Goal: Transaction & Acquisition: Book appointment/travel/reservation

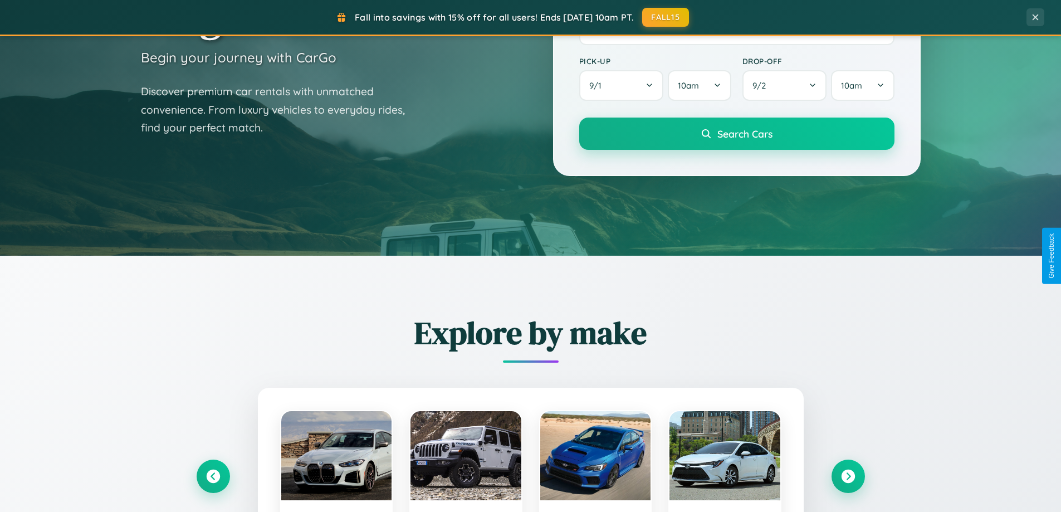
scroll to position [766, 0]
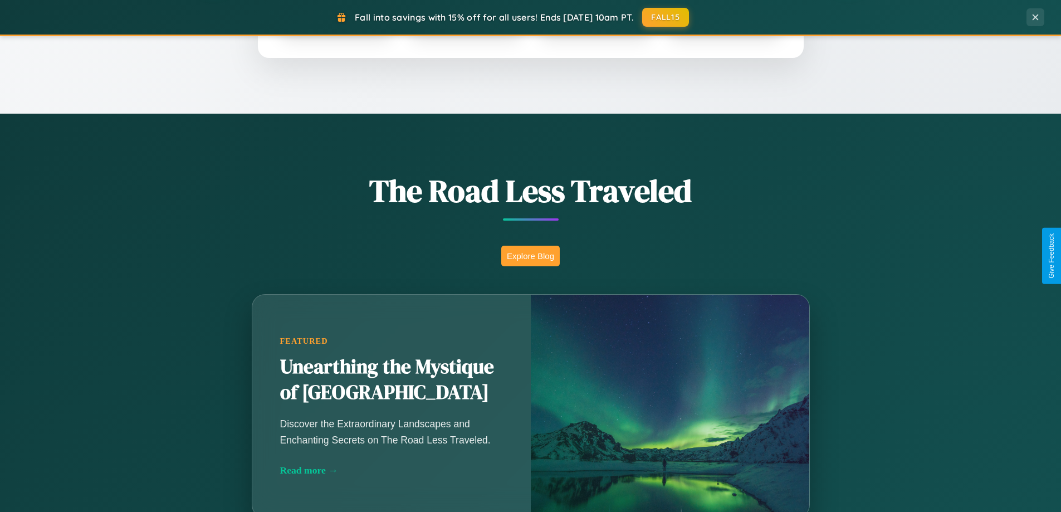
click at [530, 256] on button "Explore Blog" at bounding box center [530, 256] width 58 height 21
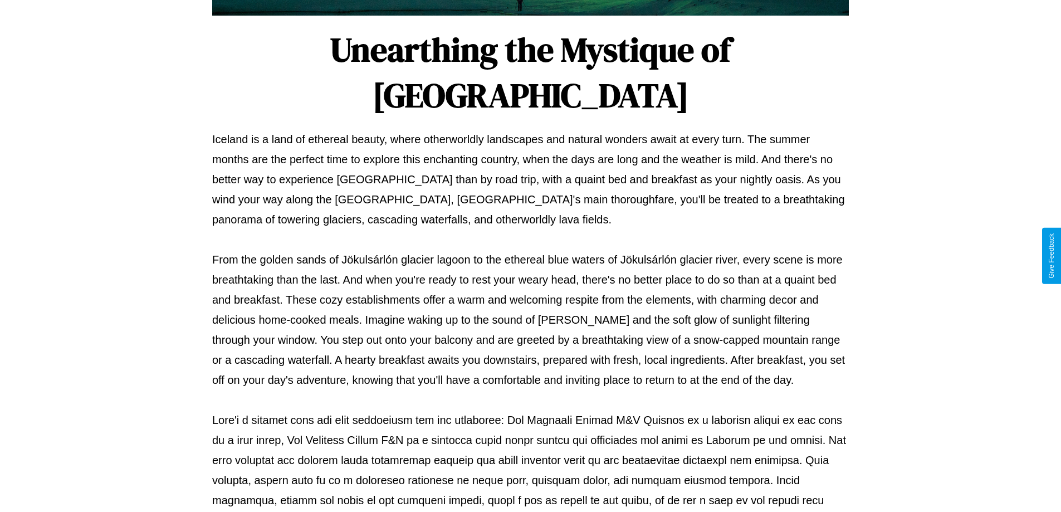
scroll to position [360, 0]
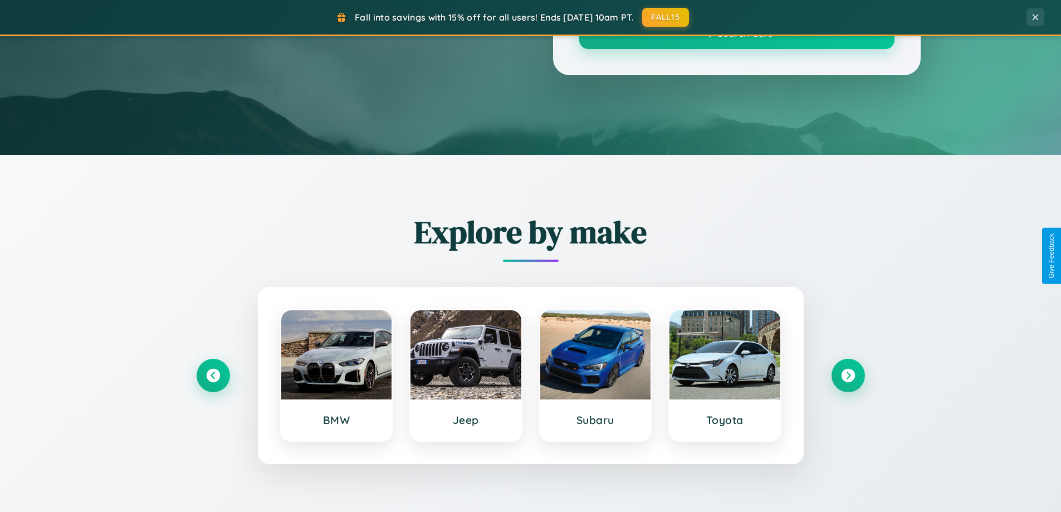
scroll to position [766, 0]
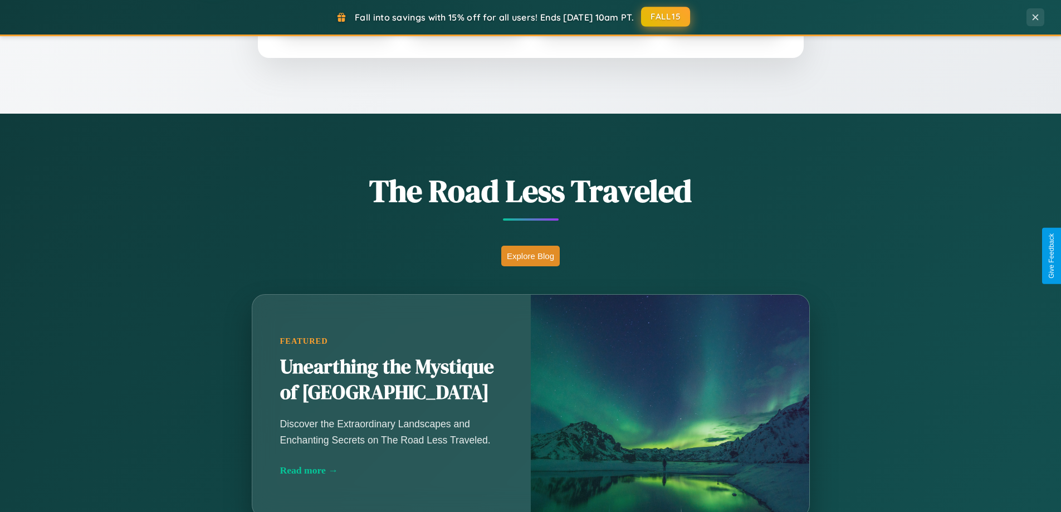
click at [666, 17] on button "FALL15" at bounding box center [665, 17] width 49 height 20
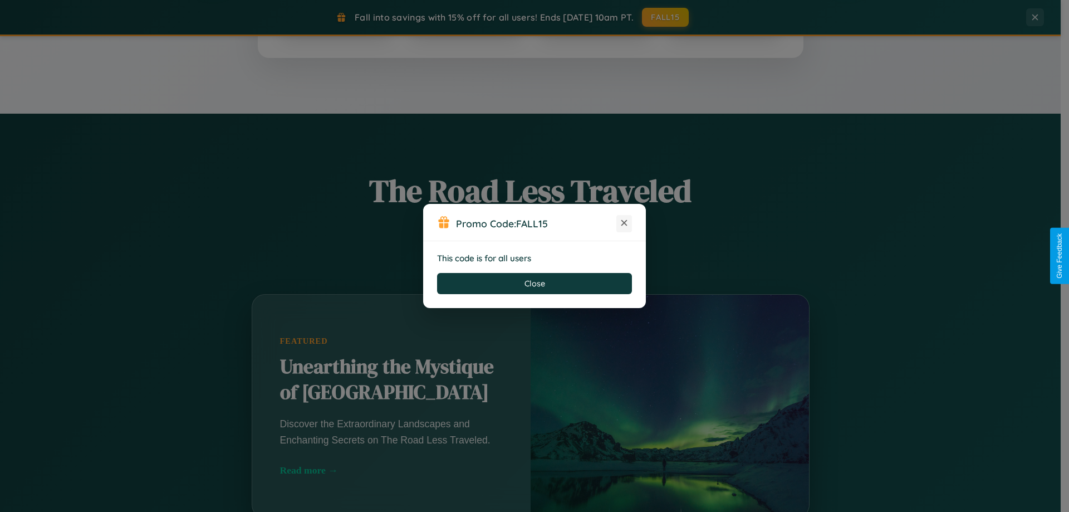
click at [624, 223] on icon at bounding box center [624, 222] width 11 height 11
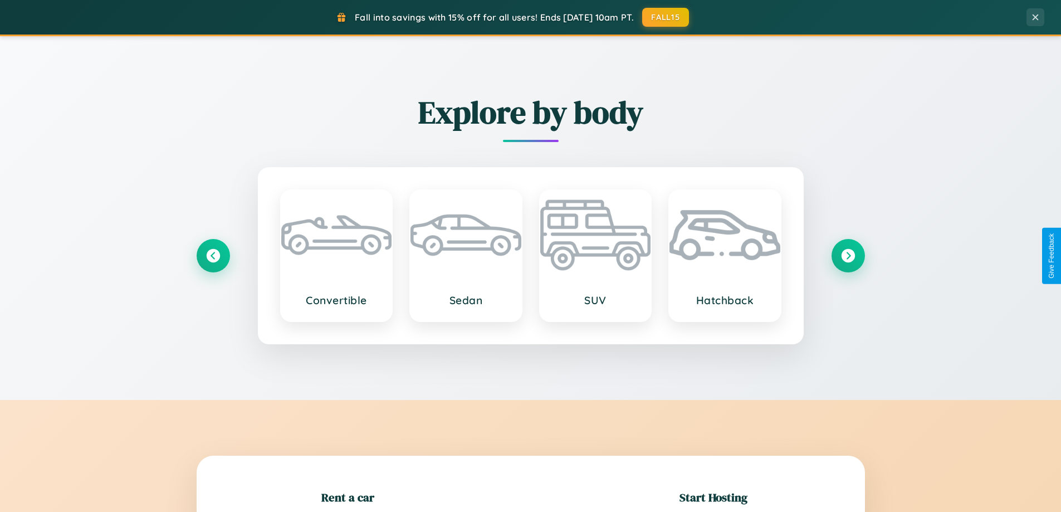
scroll to position [241, 0]
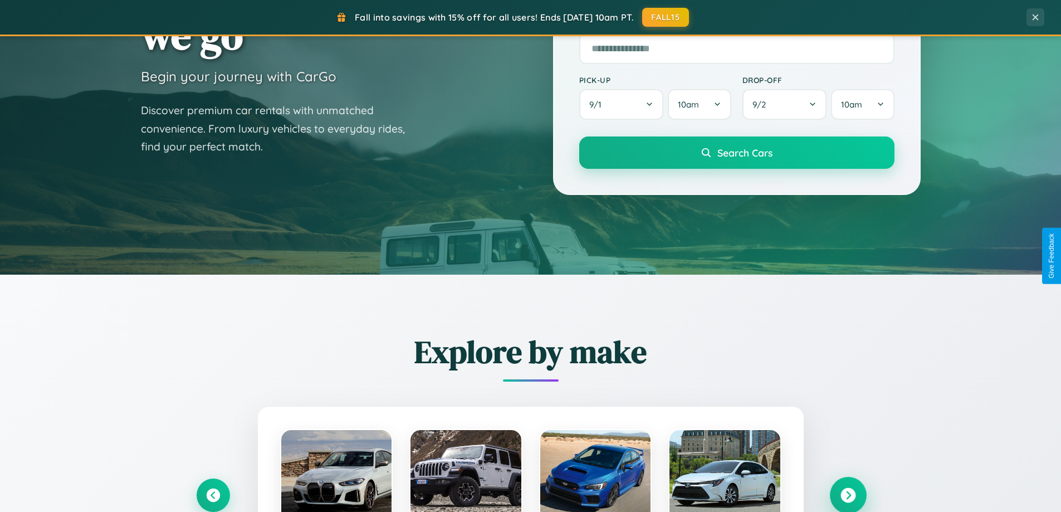
click at [847, 495] on icon at bounding box center [847, 495] width 15 height 15
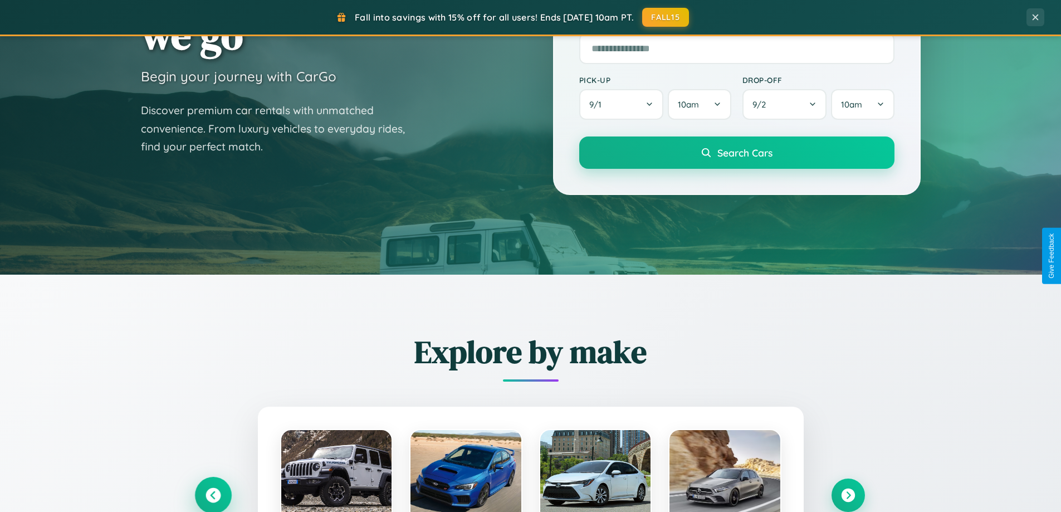
click at [213, 494] on icon at bounding box center [212, 495] width 15 height 15
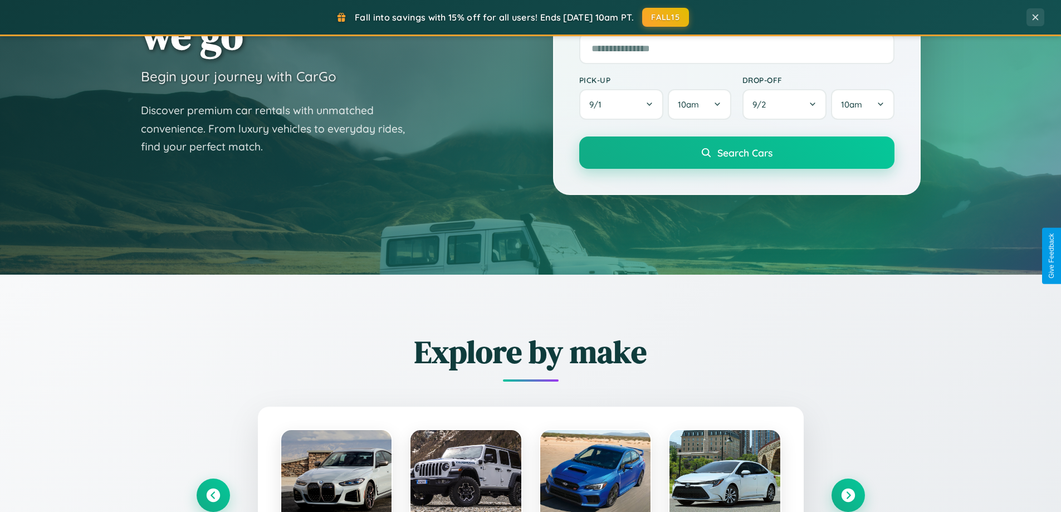
scroll to position [1115, 0]
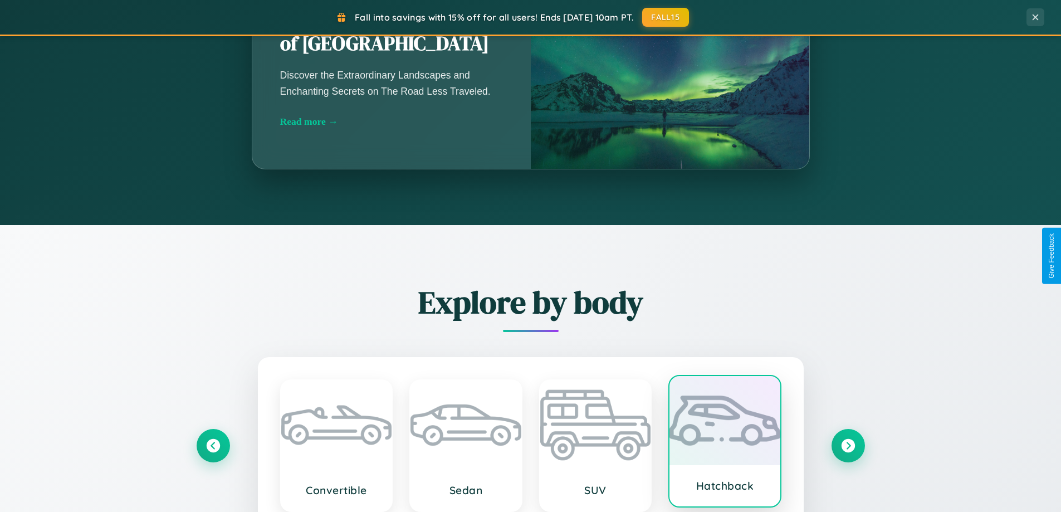
click at [724, 442] on div at bounding box center [724, 420] width 111 height 89
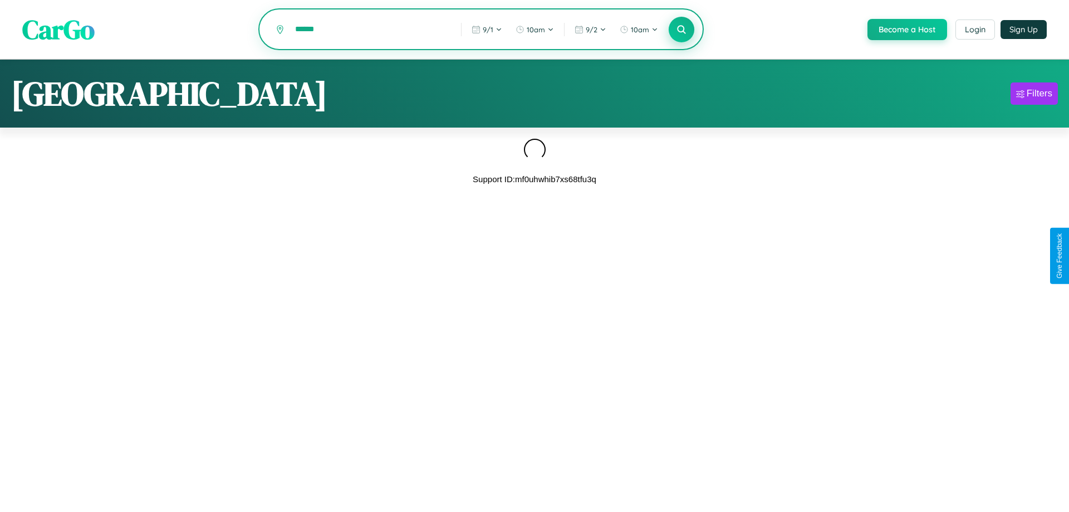
type input "******"
click at [680, 30] on icon at bounding box center [681, 29] width 11 height 11
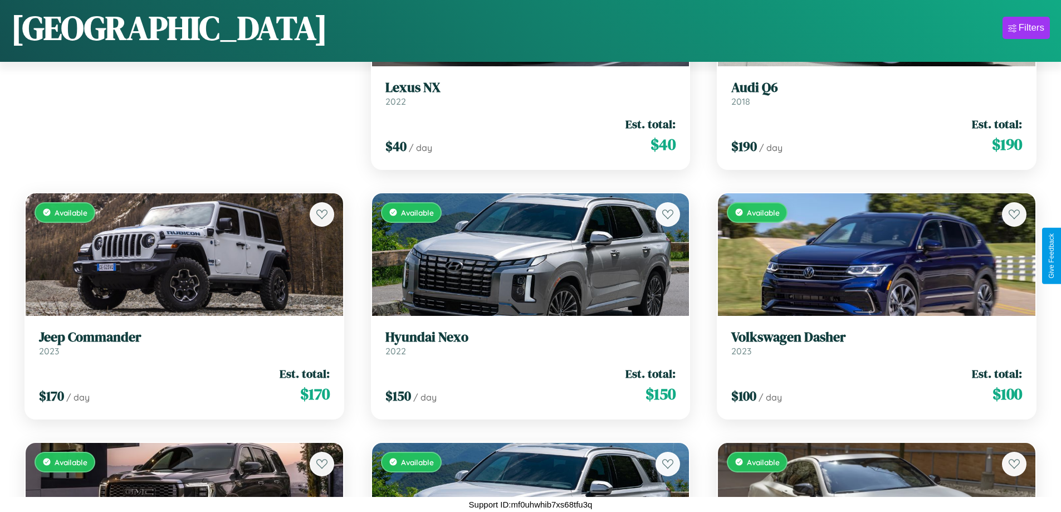
scroll to position [156, 0]
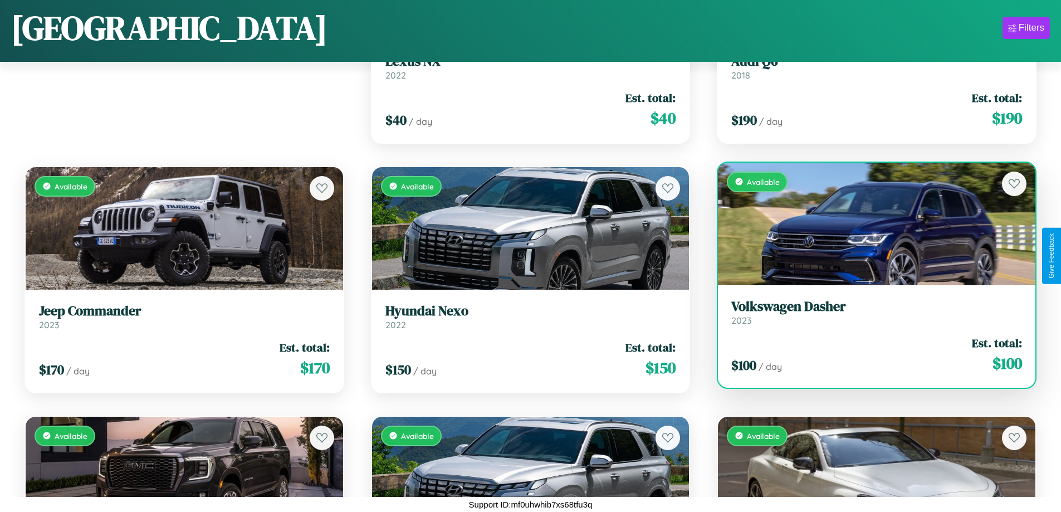
click at [869, 312] on h3 "Volkswagen Dasher" at bounding box center [876, 306] width 291 height 16
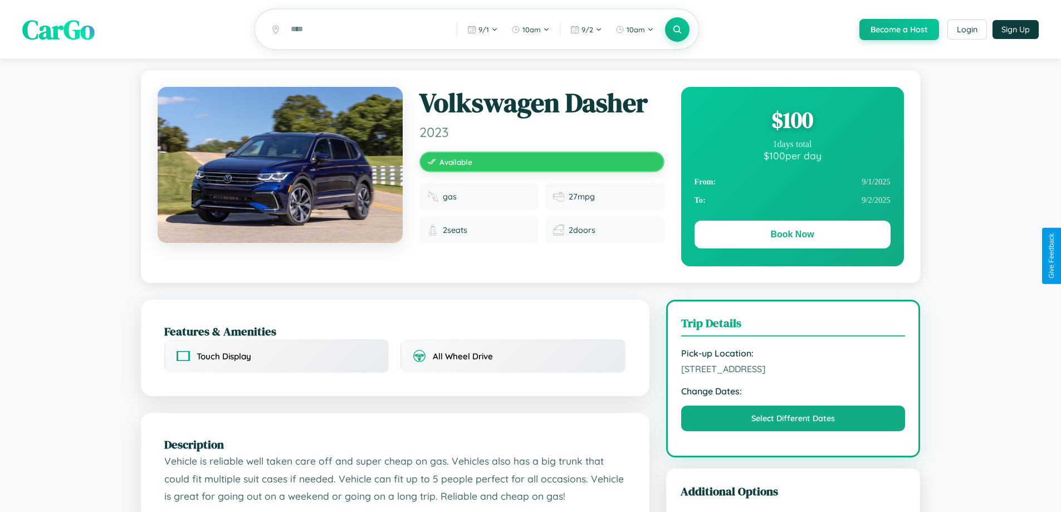
click at [792, 121] on div "$ 100" at bounding box center [792, 120] width 196 height 30
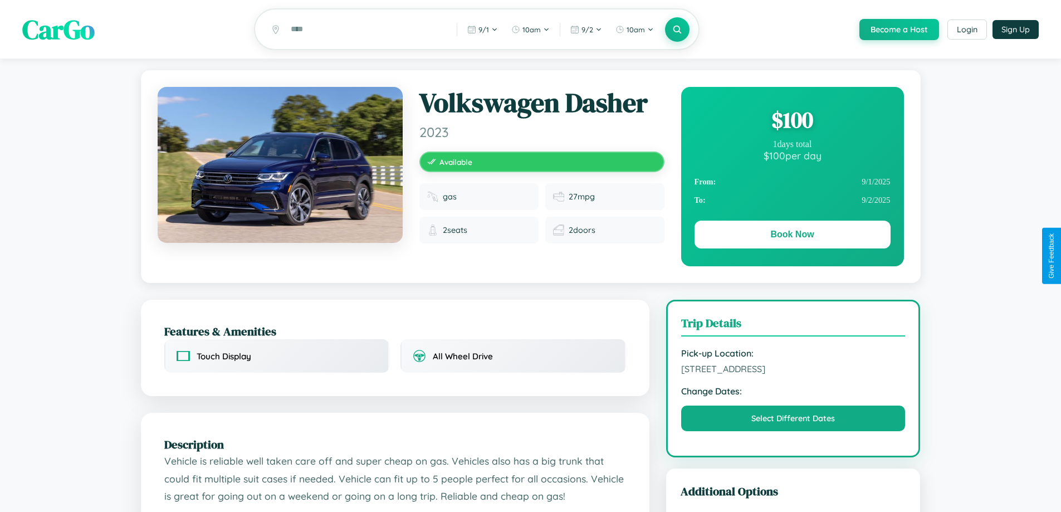
click at [792, 121] on div "$ 100" at bounding box center [792, 120] width 196 height 30
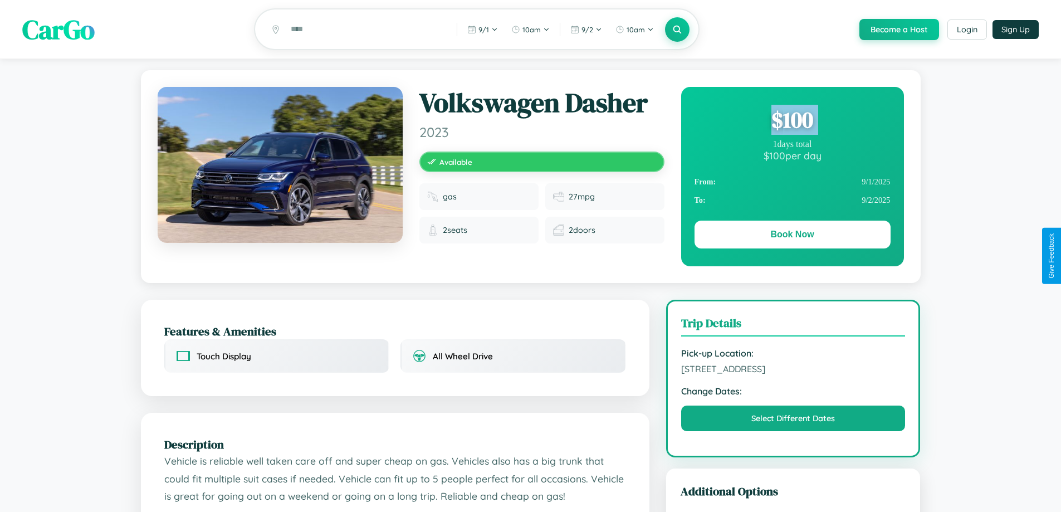
click at [792, 121] on div "$ 100" at bounding box center [792, 120] width 196 height 30
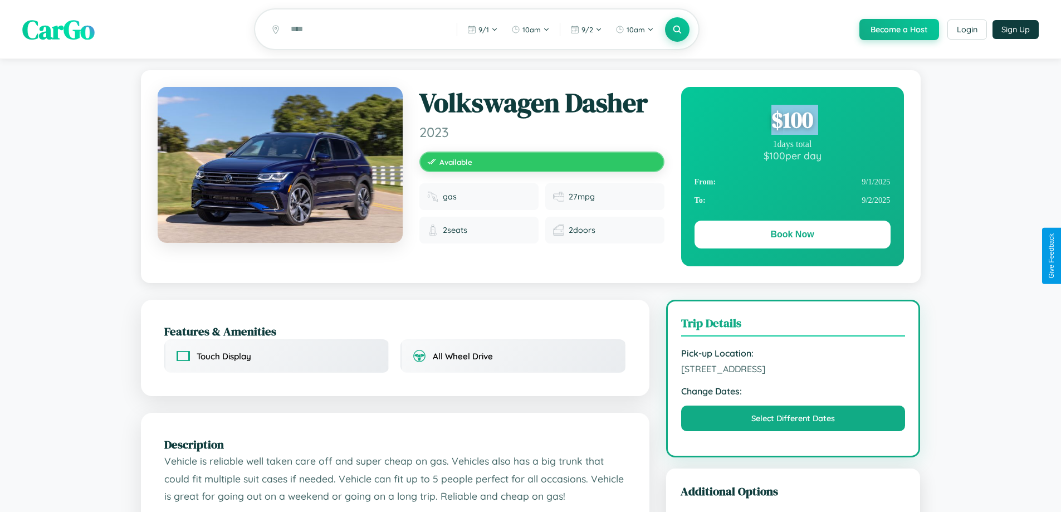
click at [792, 121] on div "$ 100" at bounding box center [792, 120] width 196 height 30
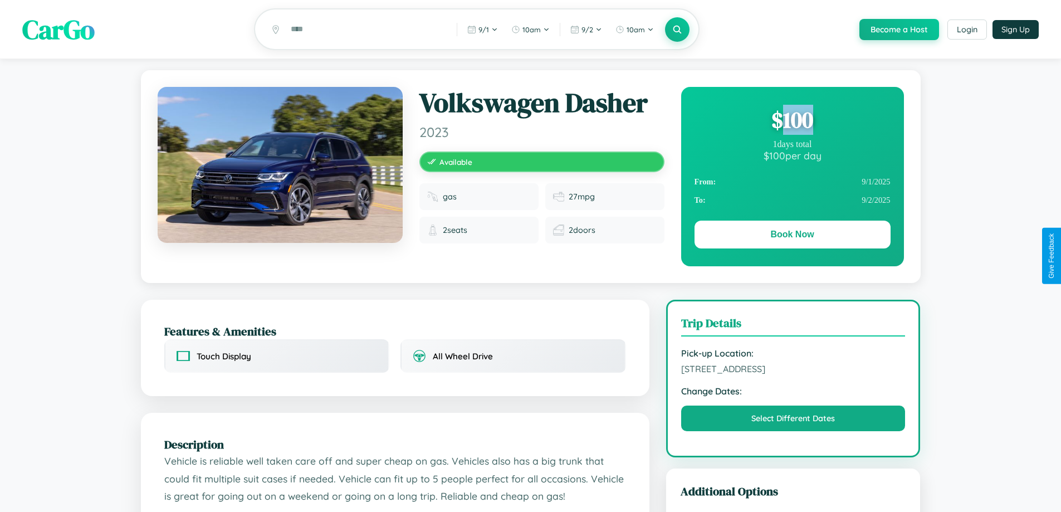
click at [792, 121] on div "$ 100" at bounding box center [792, 120] width 196 height 30
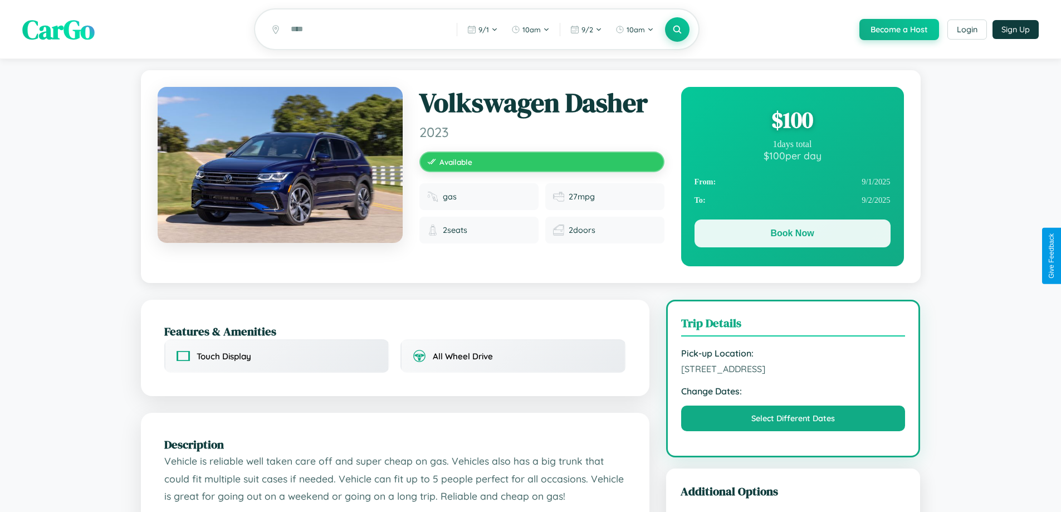
click at [792, 235] on button "Book Now" at bounding box center [792, 233] width 196 height 28
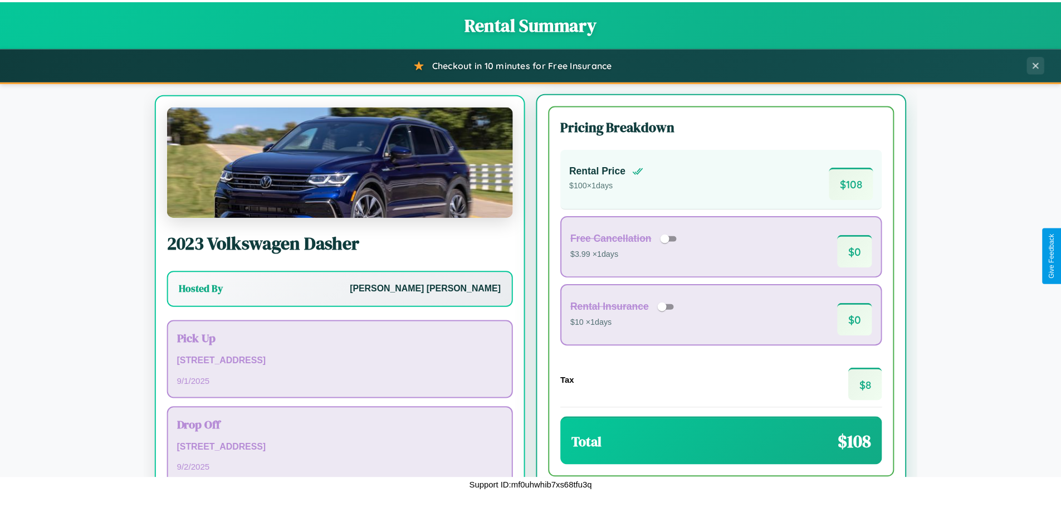
scroll to position [52, 0]
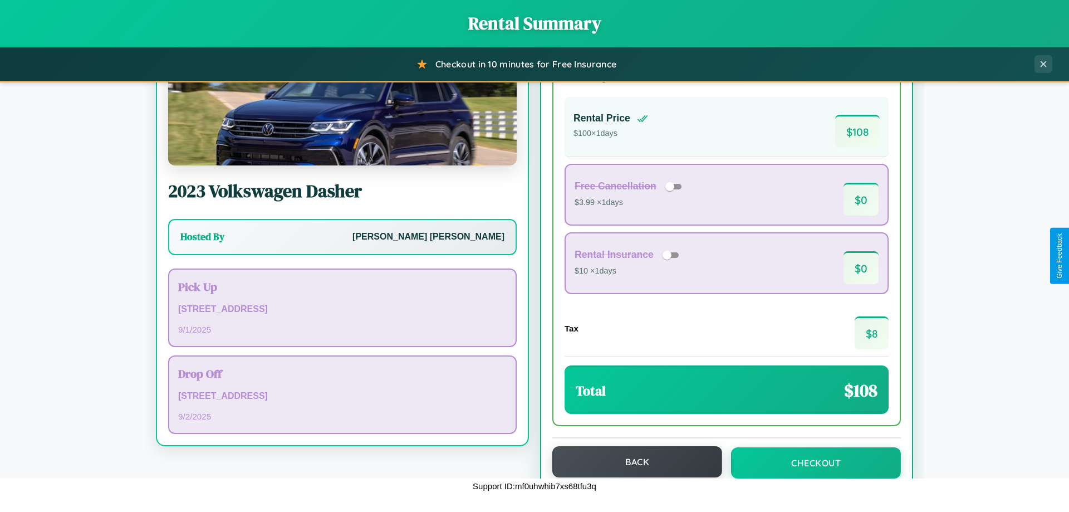
click at [632, 462] on button "Back" at bounding box center [637, 461] width 170 height 31
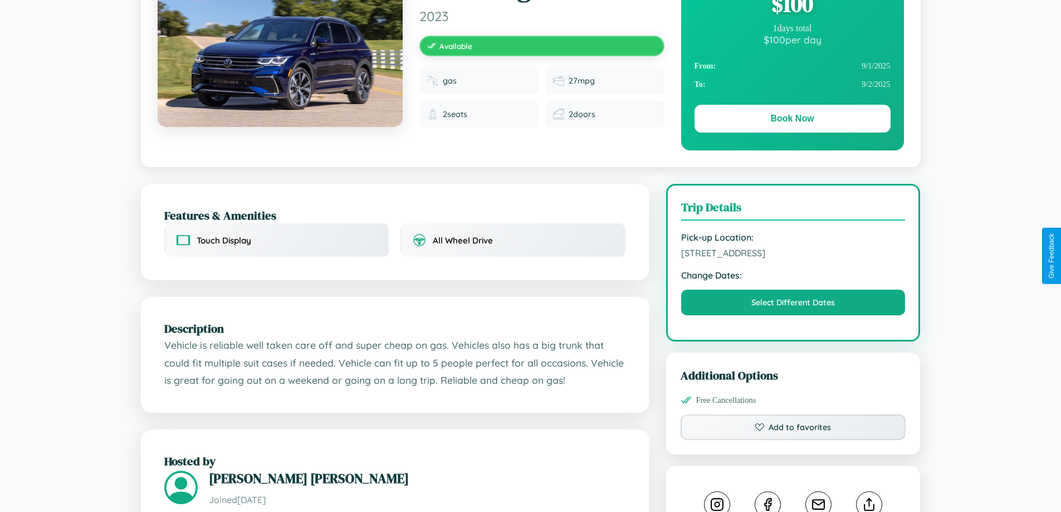
scroll to position [366, 0]
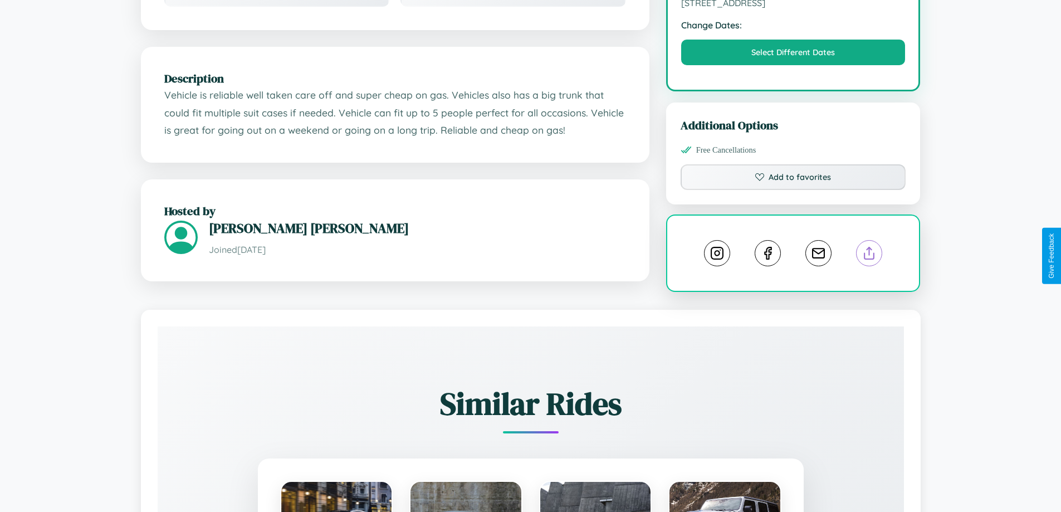
click at [869, 254] on line at bounding box center [869, 251] width 0 height 8
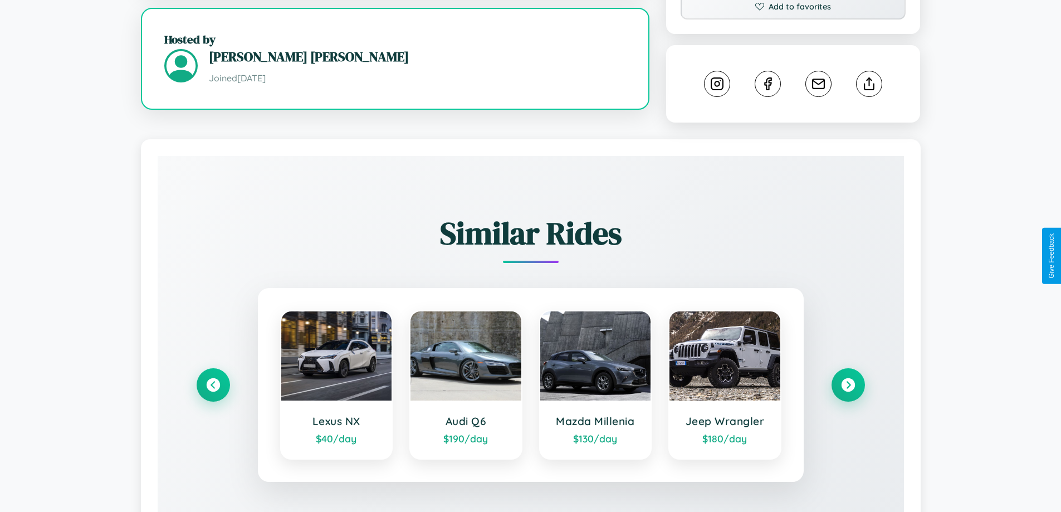
scroll to position [606, 0]
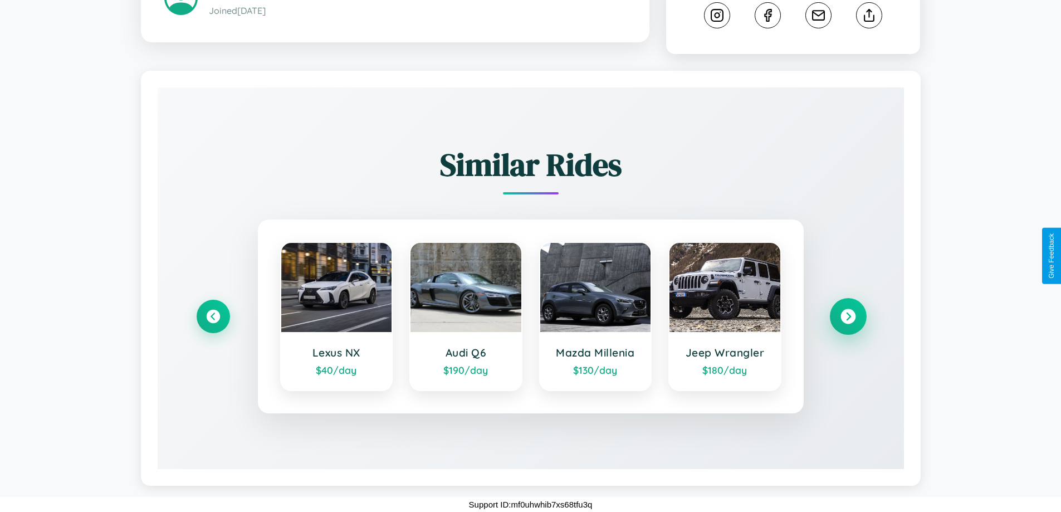
click at [847, 316] on icon at bounding box center [847, 316] width 15 height 15
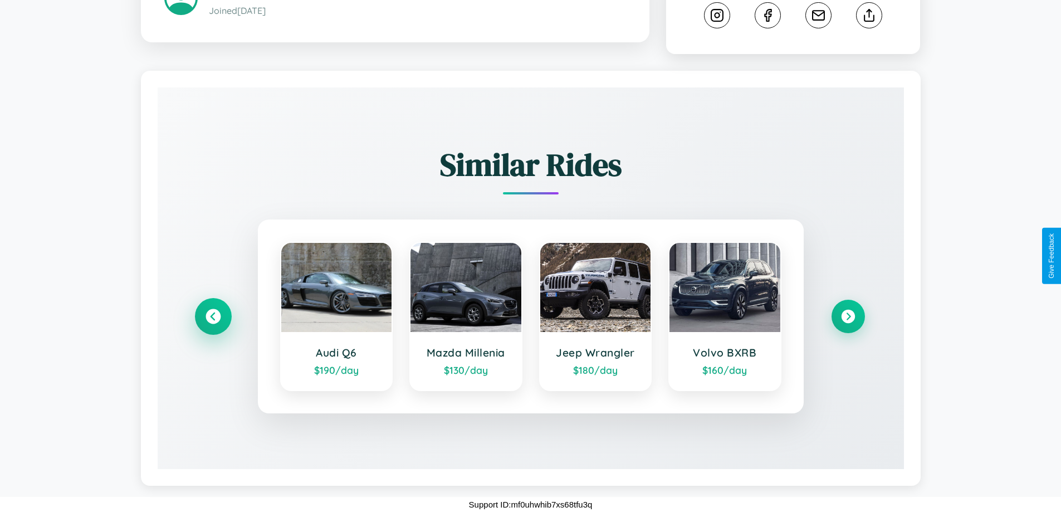
click at [213, 316] on icon at bounding box center [212, 316] width 15 height 15
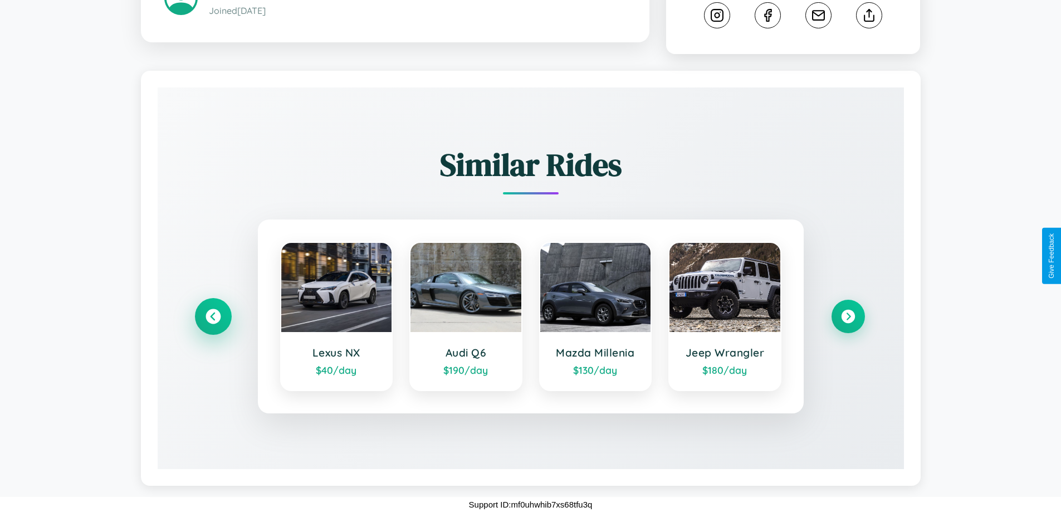
click at [213, 316] on icon at bounding box center [212, 316] width 15 height 15
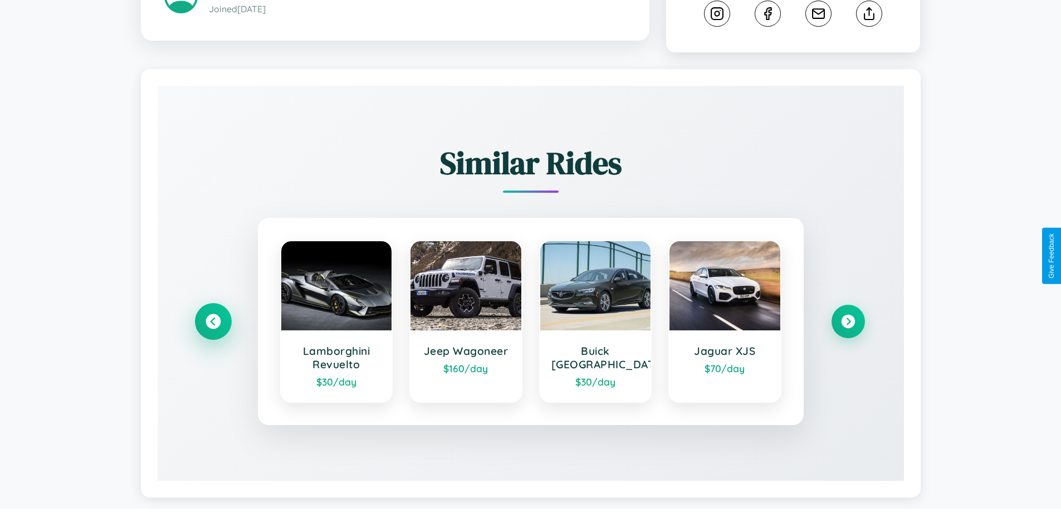
click at [213, 323] on icon at bounding box center [212, 321] width 15 height 15
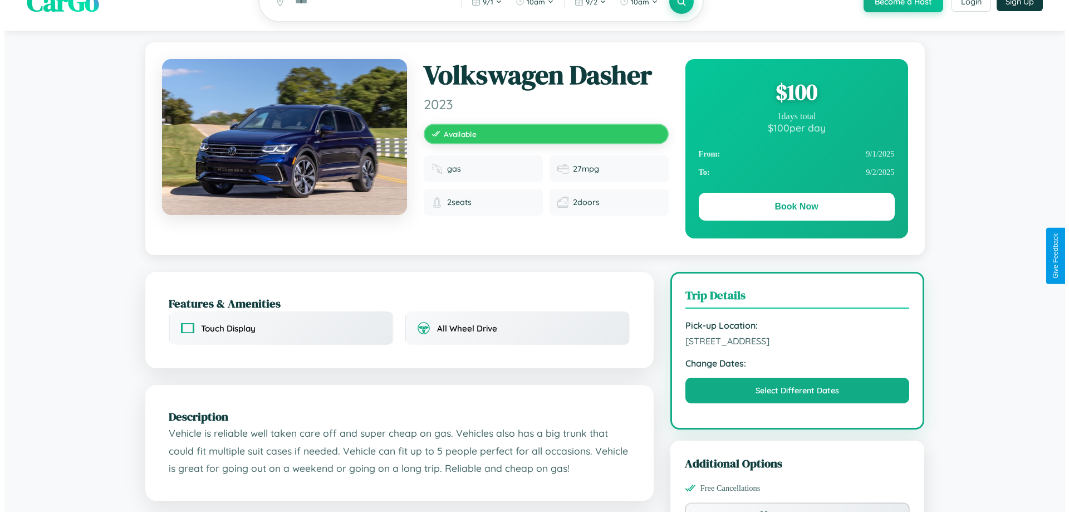
scroll to position [0, 0]
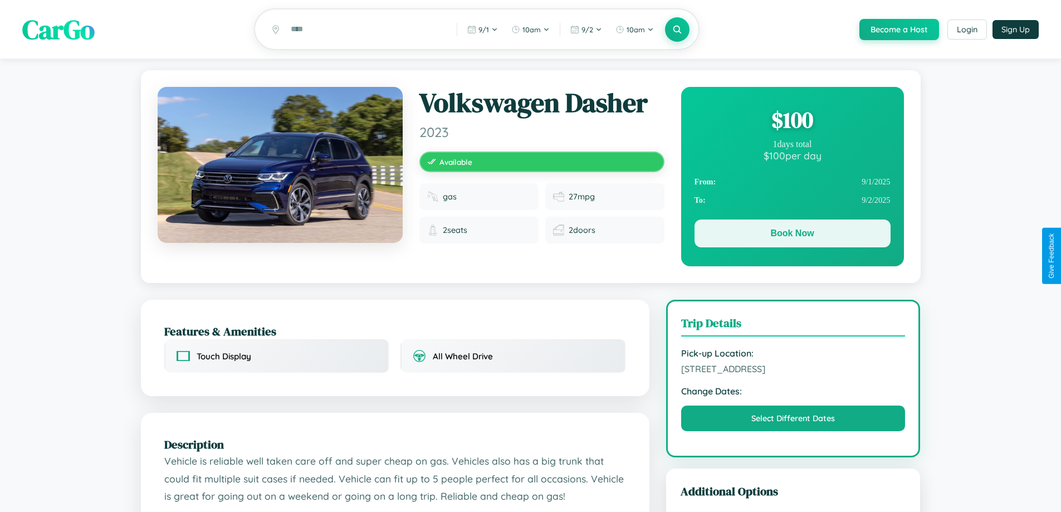
click at [792, 235] on button "Book Now" at bounding box center [792, 233] width 196 height 28
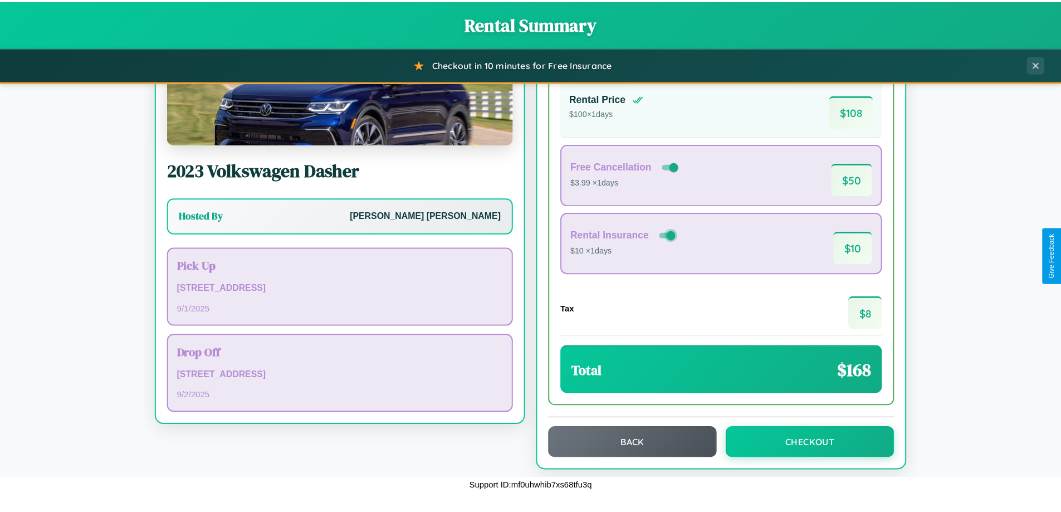
scroll to position [76, 0]
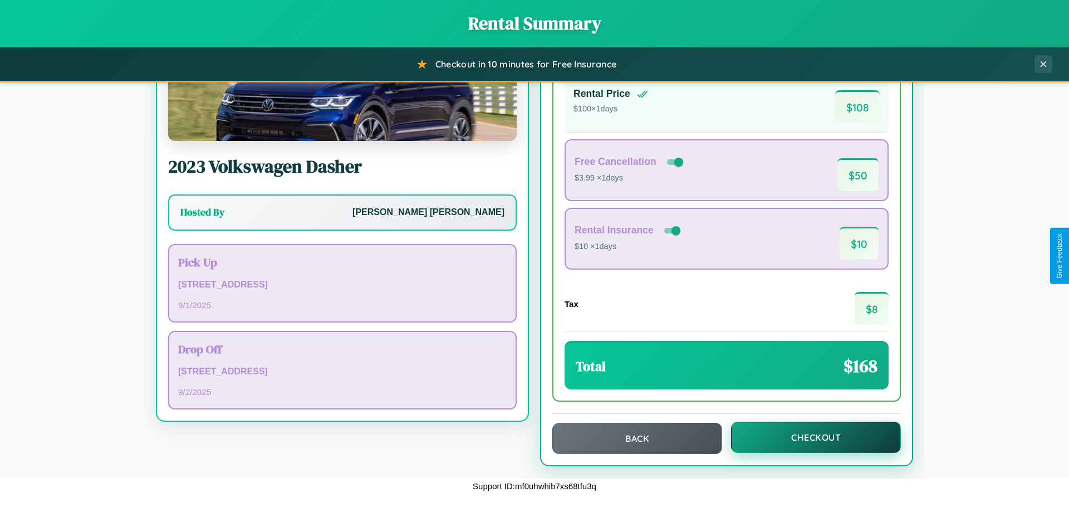
click at [808, 437] on button "Checkout" at bounding box center [816, 437] width 170 height 31
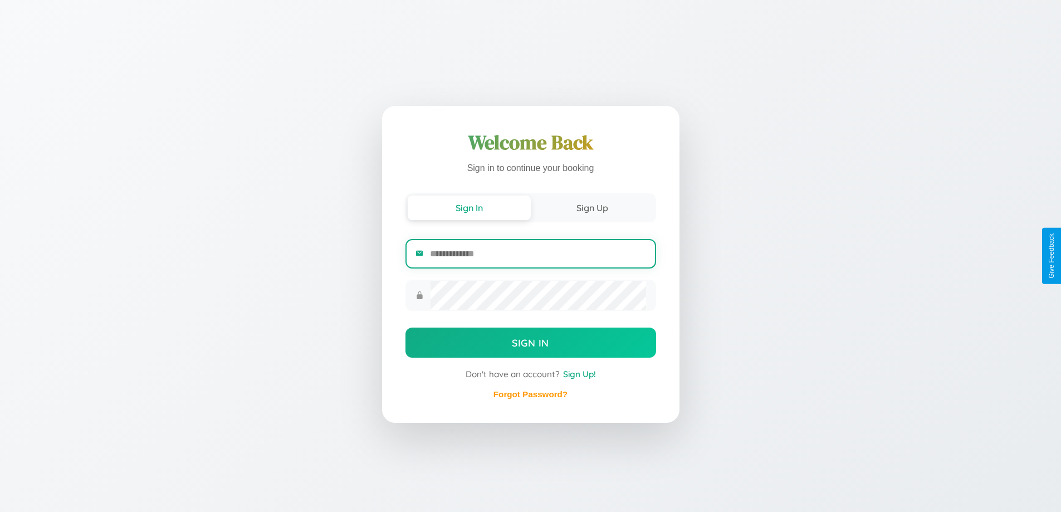
click at [537, 254] on input "email" at bounding box center [537, 253] width 215 height 27
type input "**********"
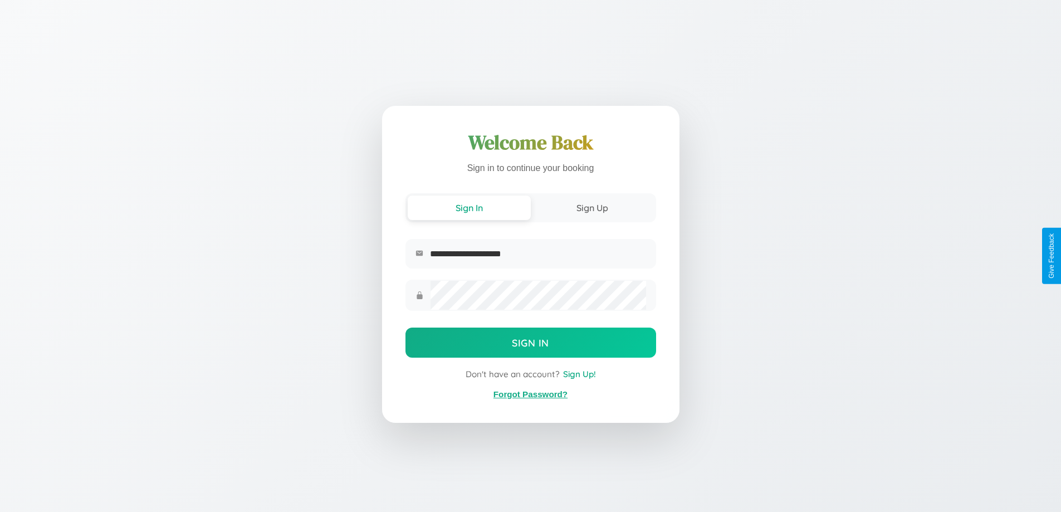
click at [530, 394] on link "Forgot Password?" at bounding box center [530, 393] width 74 height 9
